Goal: Task Accomplishment & Management: Manage account settings

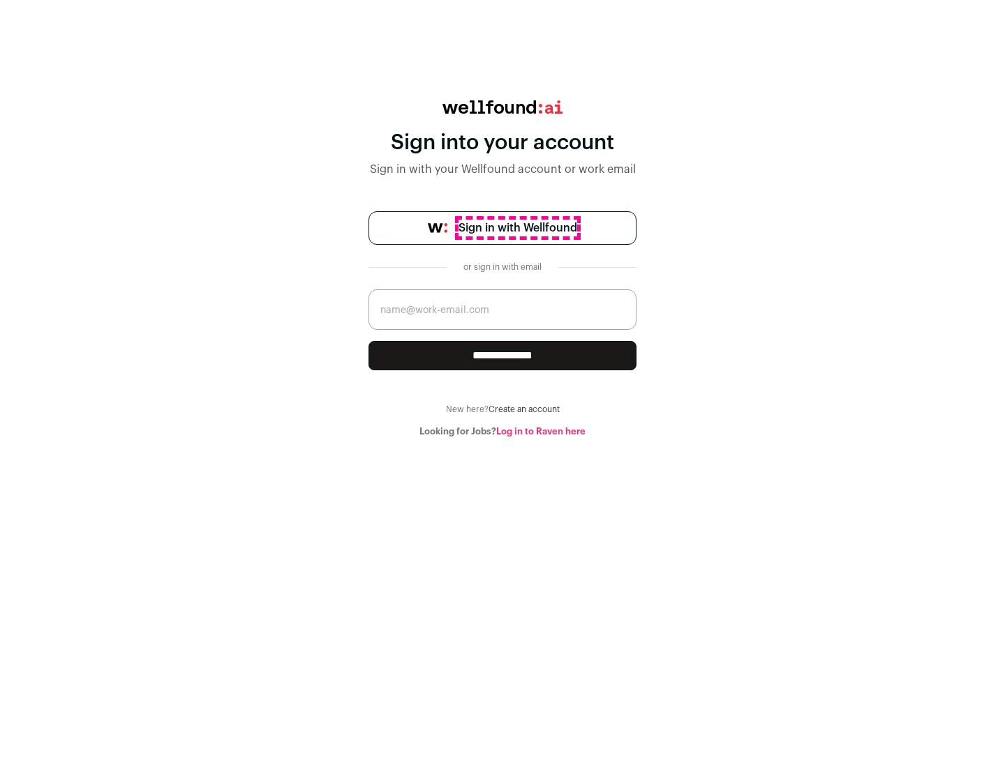
click at [517, 228] on span "Sign in with Wellfound" at bounding box center [517, 228] width 119 height 17
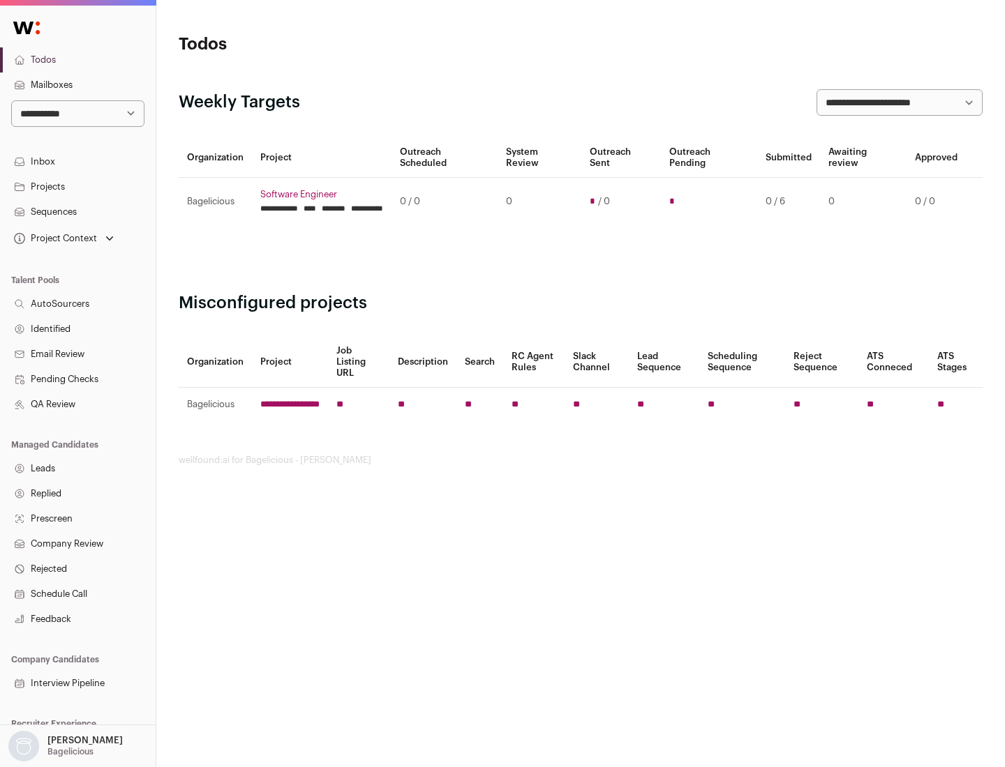
click at [77, 186] on link "Projects" at bounding box center [78, 186] width 156 height 25
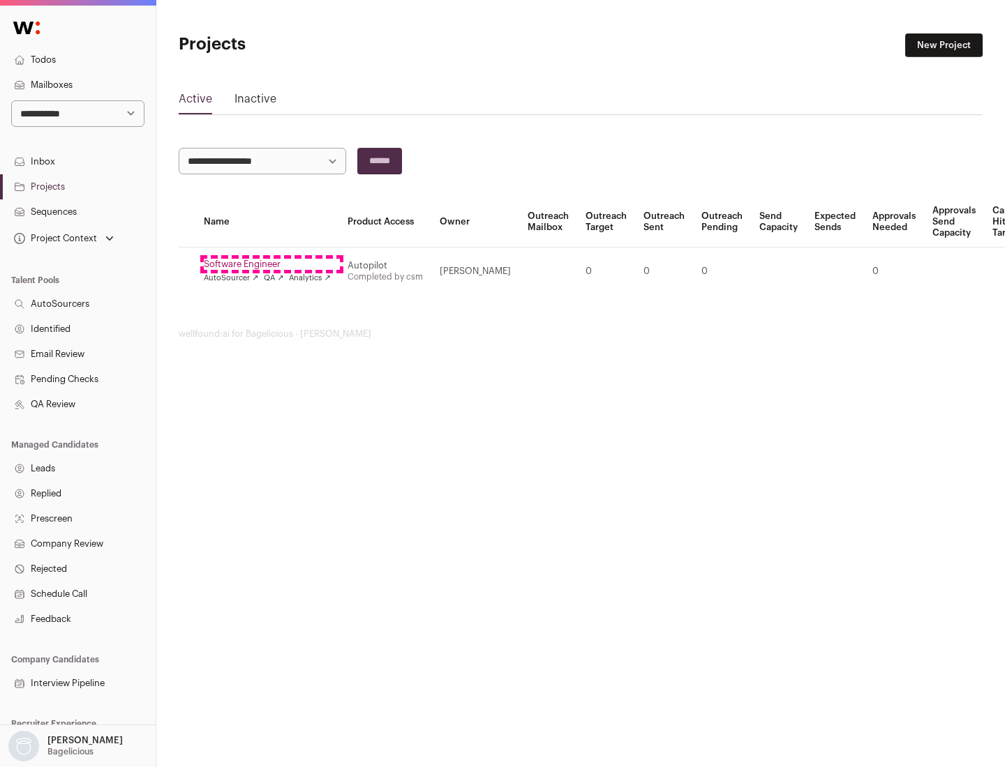
click at [271, 264] on link "Software Engineer" at bounding box center [267, 264] width 127 height 11
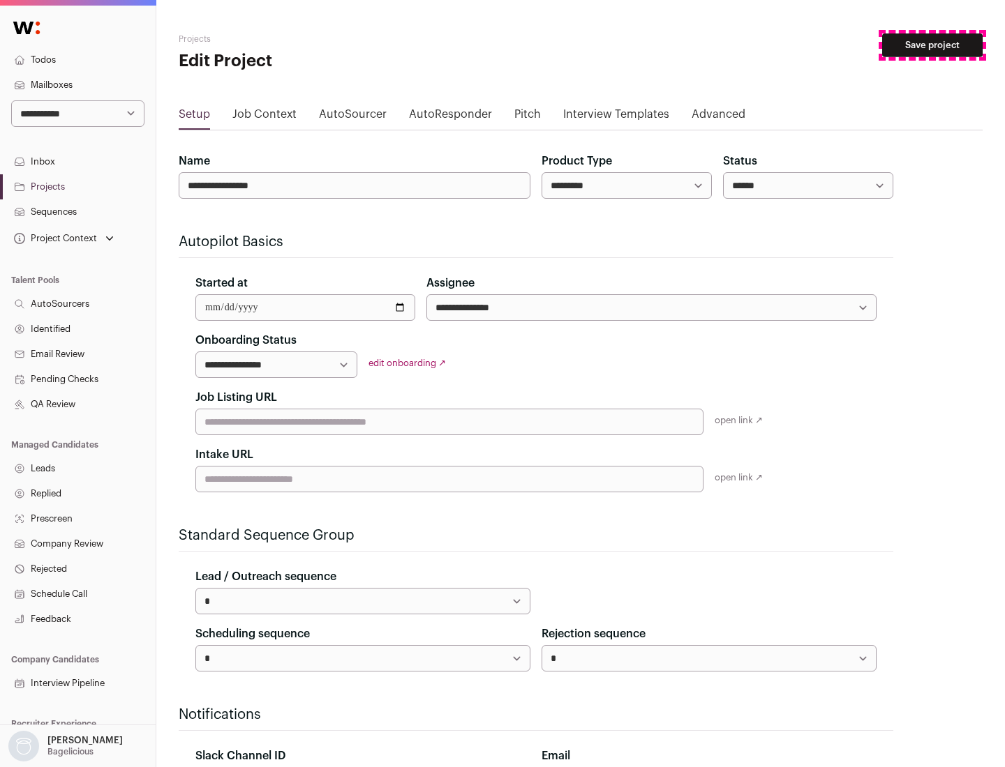
click at [932, 45] on button "Save project" at bounding box center [932, 45] width 100 height 24
